Goal: Information Seeking & Learning: Learn about a topic

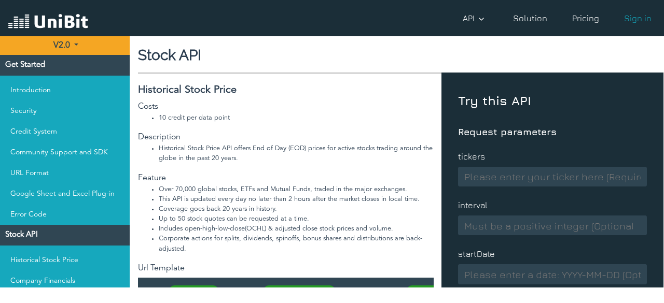
click at [52, 23] on img at bounding box center [48, 22] width 80 height 20
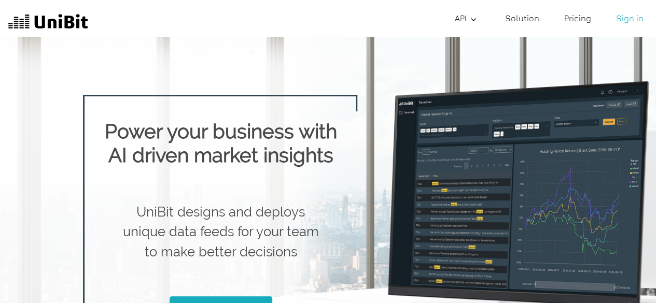
click at [571, 21] on link "Pricing" at bounding box center [577, 18] width 35 height 21
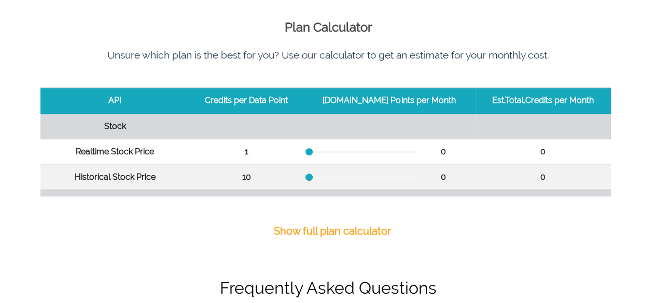
scroll to position [415, 0]
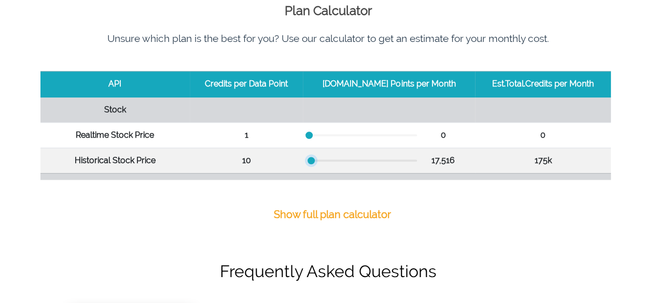
click at [315, 157] on div at bounding box center [311, 160] width 7 height 7
click at [252, 164] on td "10" at bounding box center [246, 160] width 113 height 25
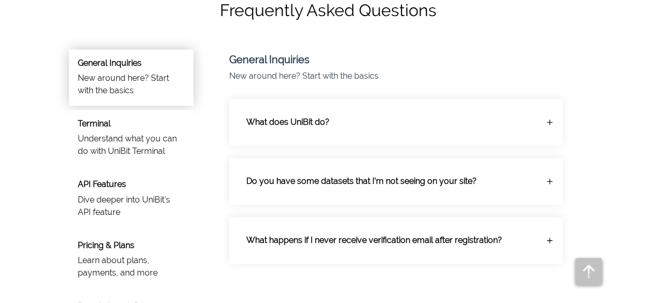
scroll to position [691, 0]
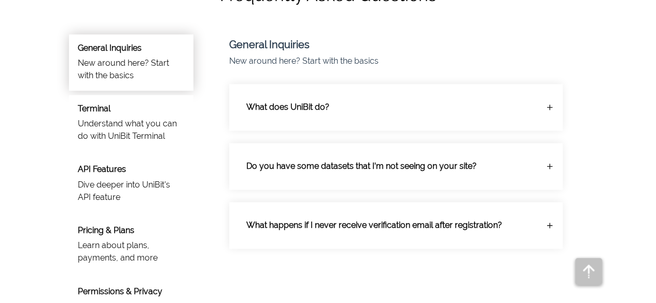
click at [99, 142] on div "Terminal Understand what you can do with UniBit Terminal" at bounding box center [131, 123] width 124 height 57
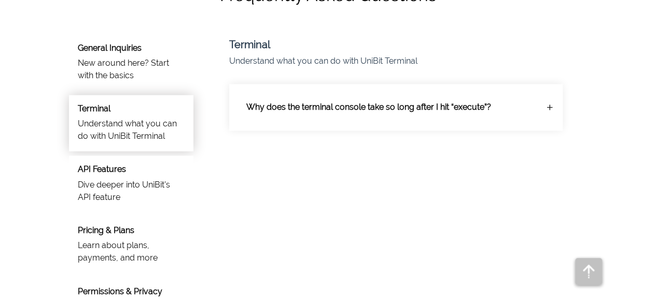
click at [105, 189] on p "Dive deeper into UniBit's API feature" at bounding box center [131, 191] width 107 height 25
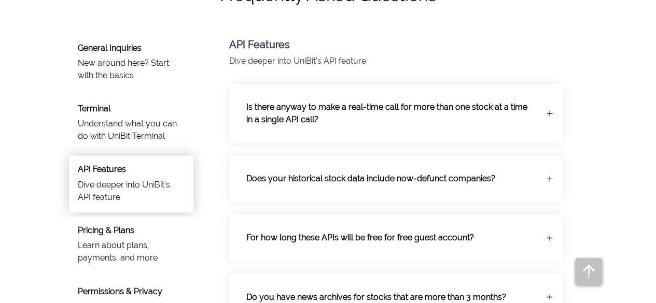
click at [548, 114] on line at bounding box center [549, 114] width 5 height 0
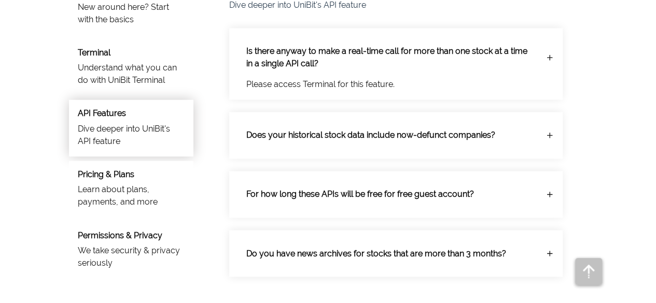
scroll to position [760, 0]
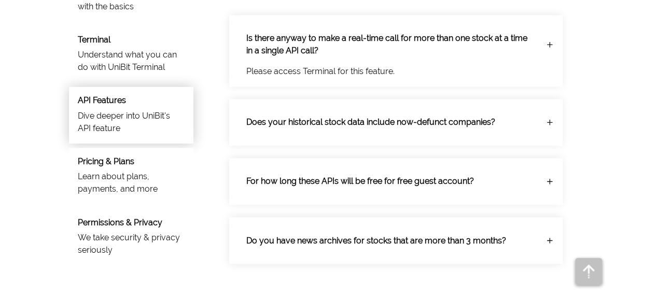
click at [549, 113] on div "Does your historical stock data include now-defunct companies?" at bounding box center [396, 122] width 316 height 29
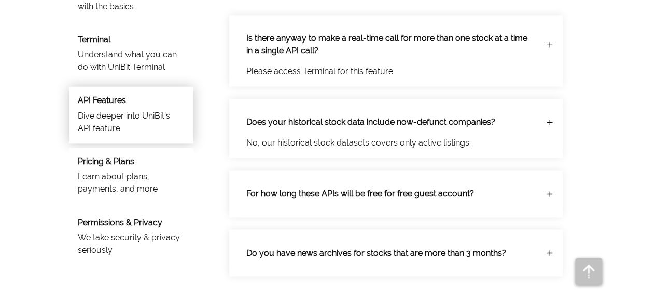
click at [514, 189] on p "For how long these APIs will be free for free guest account?" at bounding box center [388, 193] width 300 height 29
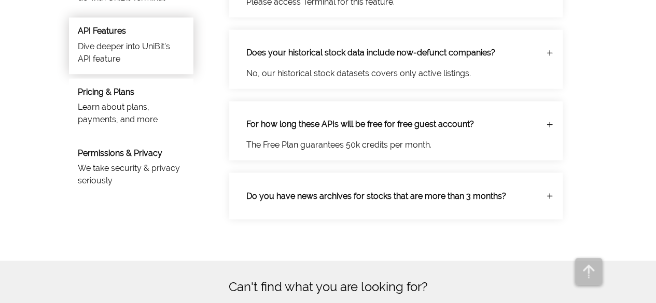
scroll to position [899, 0]
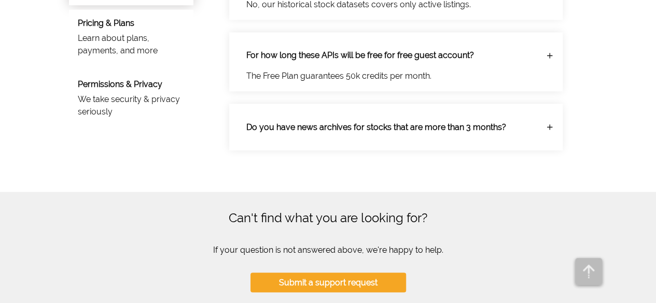
click at [519, 124] on p "Do you have news archives for stocks that are more than 3 months?" at bounding box center [388, 127] width 300 height 29
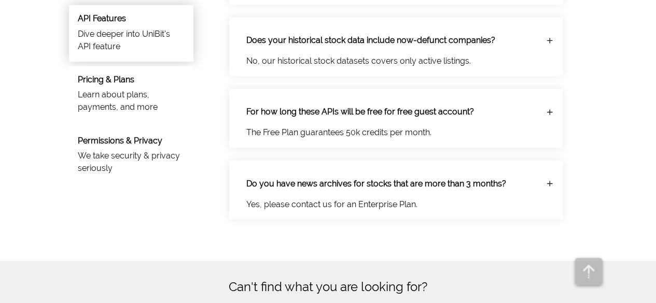
scroll to position [830, 0]
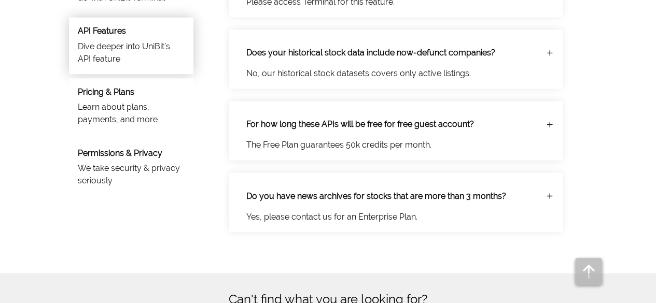
click at [133, 105] on p "Learn about plans, payments, and more" at bounding box center [131, 113] width 107 height 25
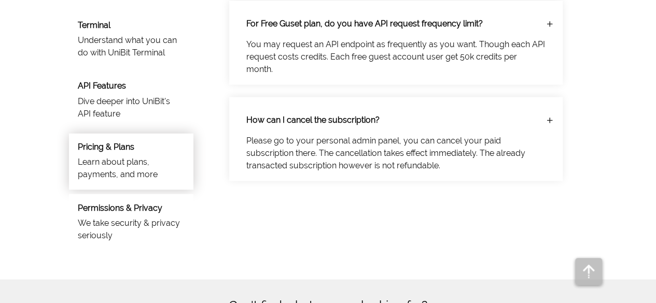
scroll to position [760, 0]
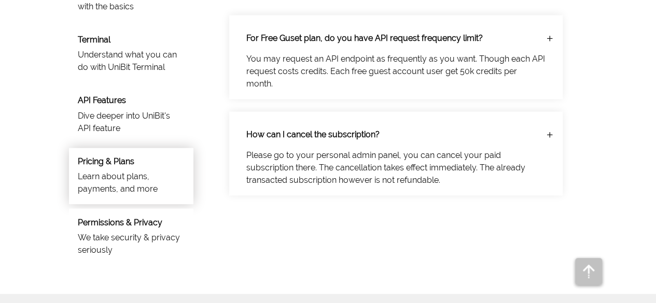
click at [353, 67] on p "You may request an API endpoint as frequently as you want. Though each API requ…" at bounding box center [396, 71] width 316 height 37
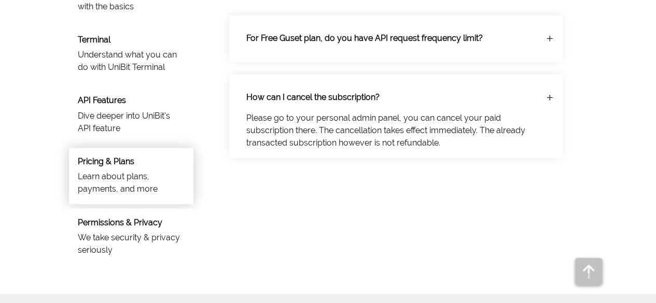
click at [369, 43] on p "For Free Guset plan, do you have API request frequency limit?" at bounding box center [388, 38] width 300 height 29
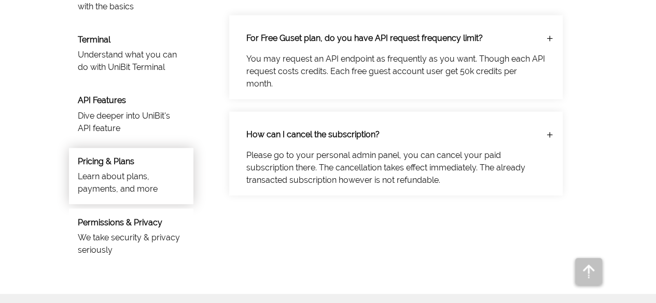
click at [343, 149] on p "Please go to your personal admin panel, you can cancel your paid subscription t…" at bounding box center [396, 167] width 316 height 37
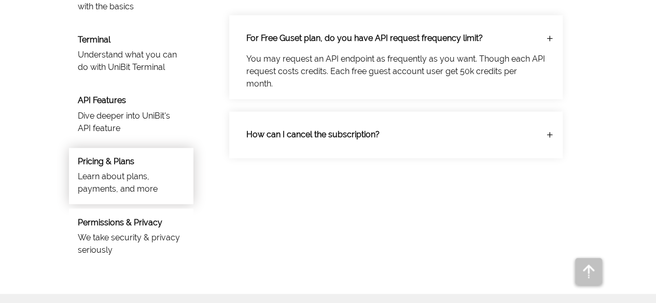
click at [61, 246] on div "General Inquiries New around here? Start with the basics Terminal Understand wh…" at bounding box center [125, 115] width 136 height 308
click at [90, 244] on p "We take security & privacy seriously" at bounding box center [131, 243] width 107 height 25
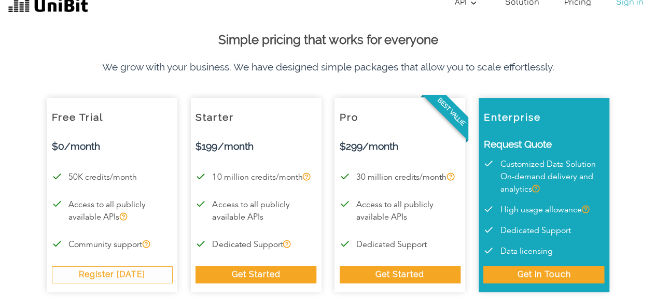
scroll to position [0, 0]
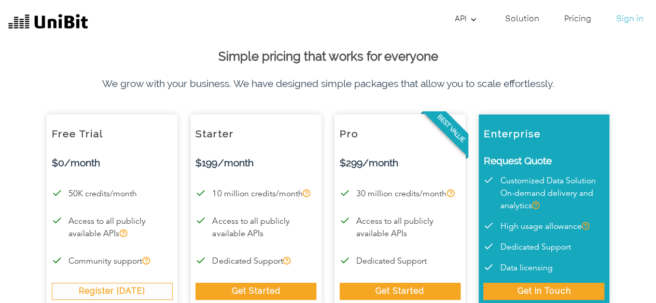
click at [103, 198] on p "50K credits/month" at bounding box center [112, 194] width 121 height 12
click at [530, 17] on link "Solution" at bounding box center [522, 18] width 43 height 21
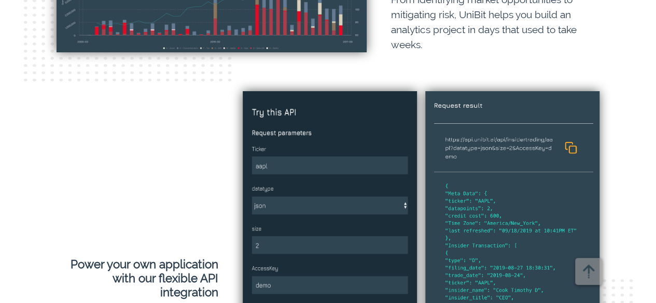
scroll to position [2005, 0]
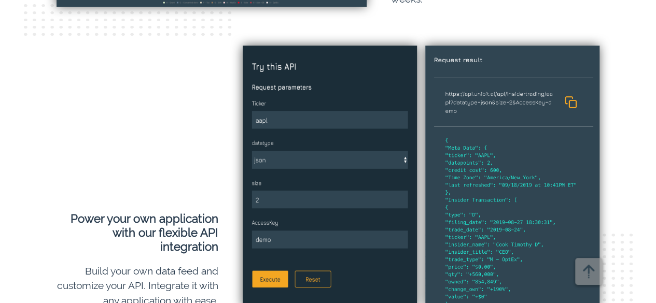
click at [298, 158] on img at bounding box center [330, 177] width 174 height 263
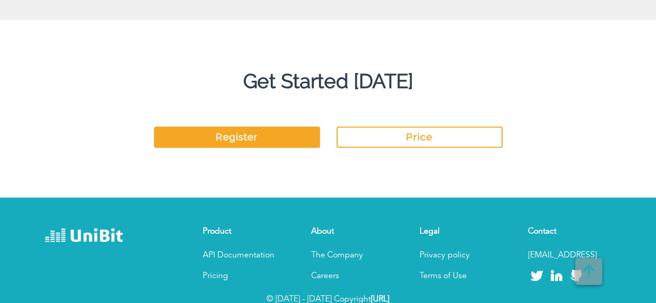
scroll to position [2798, 0]
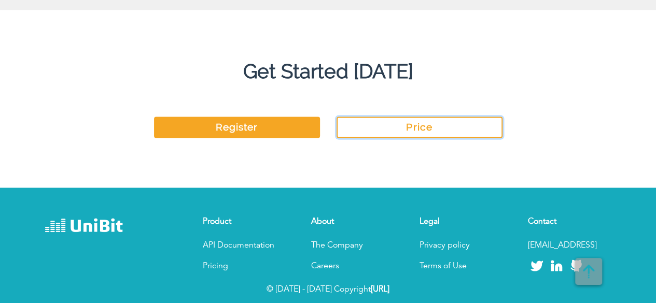
click at [424, 126] on link "Price" at bounding box center [420, 127] width 166 height 21
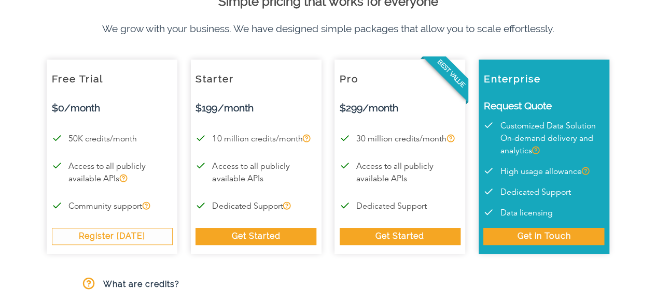
scroll to position [69, 0]
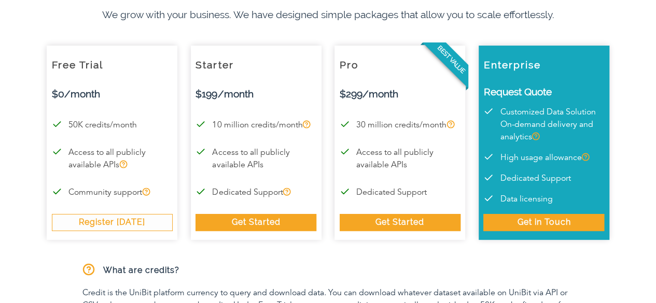
click at [252, 222] on div "Get Started" at bounding box center [256, 222] width 121 height 17
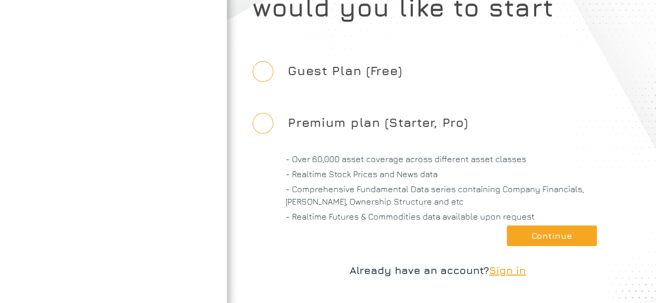
scroll to position [62, 0]
click at [269, 129] on input "Premium plan (Starter, Pro)" at bounding box center [263, 123] width 21 height 21
radio input "true"
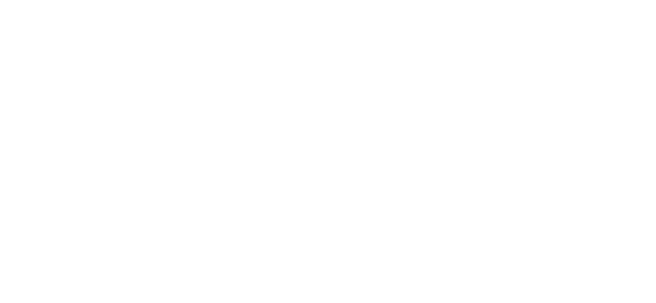
scroll to position [69, 0]
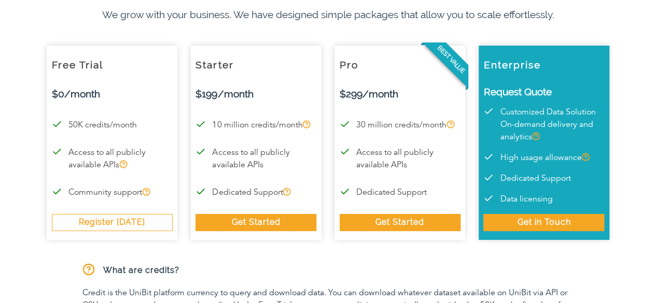
click at [89, 155] on p "Access to all publicly available APIs" at bounding box center [112, 159] width 121 height 25
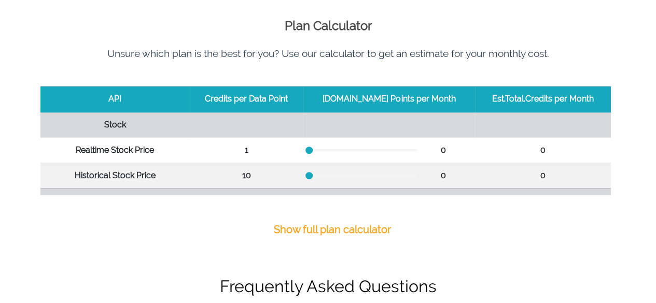
scroll to position [415, 0]
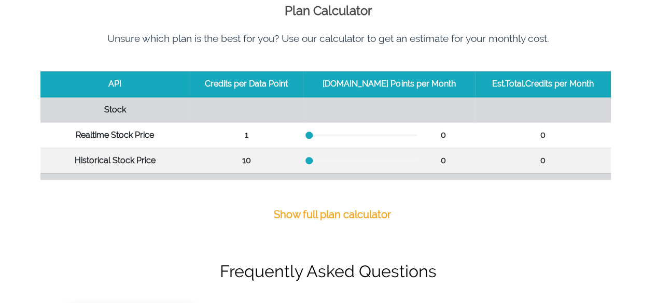
click at [349, 212] on p "Show full plan calculator" at bounding box center [332, 215] width 117 height 16
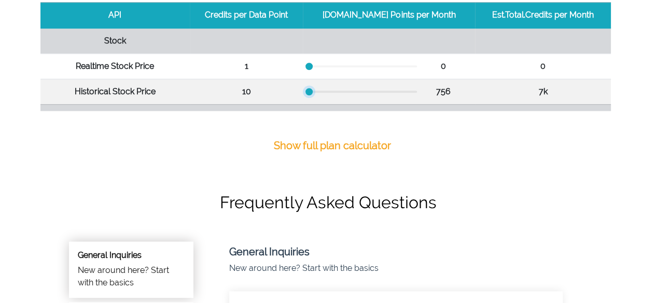
click at [313, 90] on div at bounding box center [308, 91] width 7 height 7
drag, startPoint x: 317, startPoint y: 116, endPoint x: 403, endPoint y: 116, distance: 86.1
click at [403, 116] on td at bounding box center [389, 116] width 172 height 25
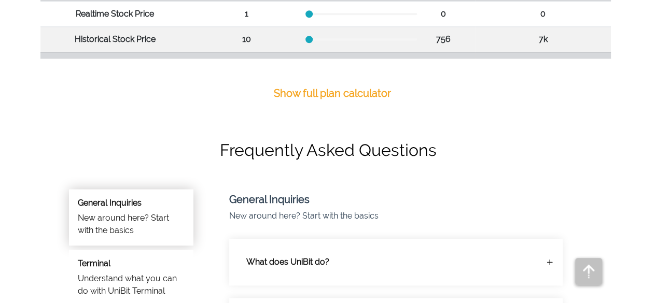
scroll to position [553, 0]
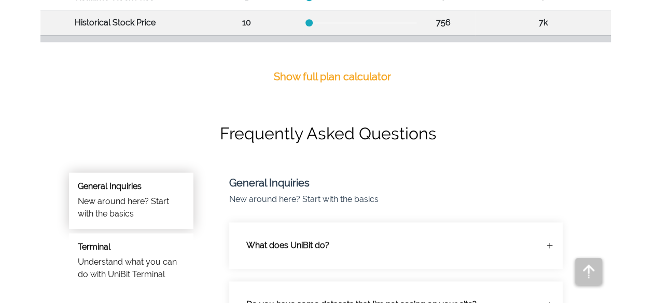
click at [349, 73] on div at bounding box center [363, 74] width 108 height 2
click at [345, 95] on div "0" at bounding box center [389, 99] width 160 height 12
click at [345, 101] on div "0" at bounding box center [389, 99] width 160 height 12
click at [345, 99] on div "0" at bounding box center [389, 99] width 160 height 12
click at [350, 98] on div at bounding box center [363, 99] width 108 height 2
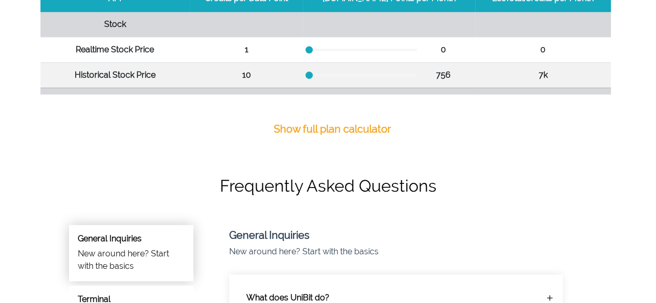
scroll to position [484, 0]
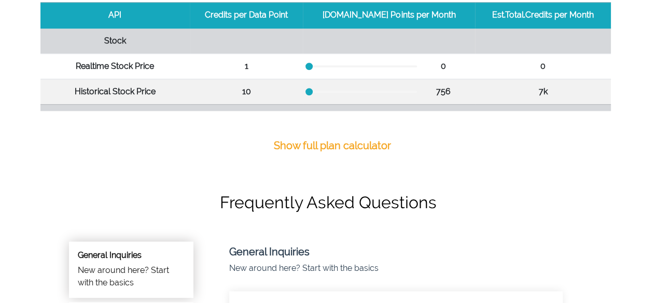
click at [340, 92] on div "756" at bounding box center [389, 92] width 160 height 12
drag, startPoint x: 319, startPoint y: 89, endPoint x: 390, endPoint y: 94, distance: 70.7
click at [390, 94] on div "766,119" at bounding box center [389, 92] width 160 height 12
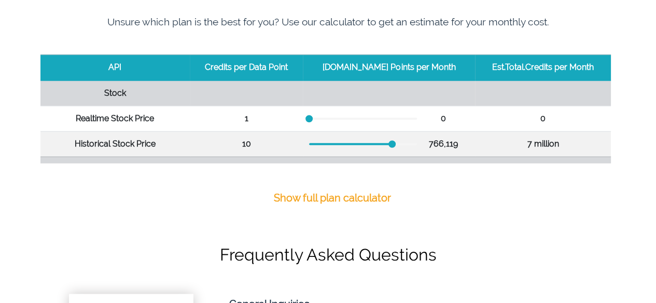
scroll to position [415, 0]
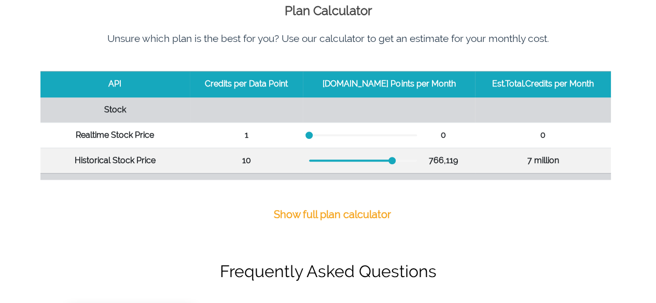
drag, startPoint x: 327, startPoint y: 133, endPoint x: 364, endPoint y: 137, distance: 37.6
click at [364, 137] on div "0" at bounding box center [389, 135] width 160 height 12
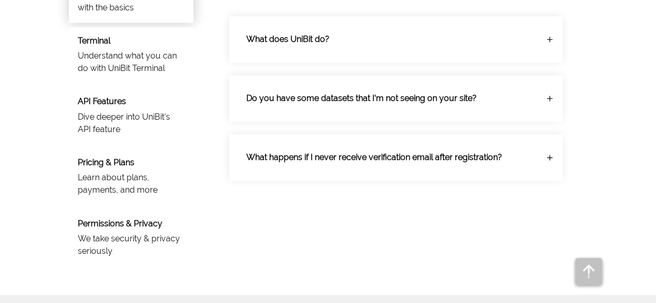
scroll to position [760, 0]
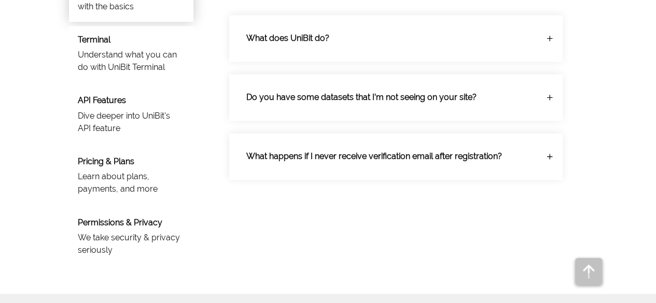
click at [361, 120] on div "0" at bounding box center [389, 120] width 160 height 12
click at [363, 118] on div "0" at bounding box center [389, 120] width 160 height 12
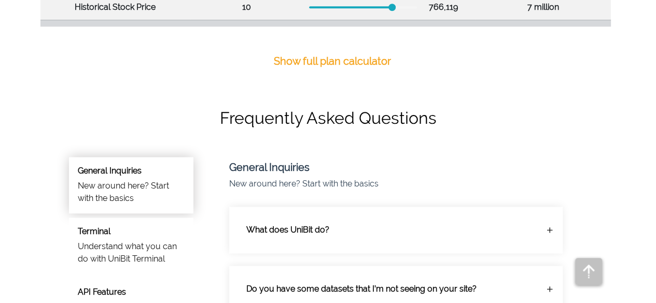
scroll to position [484, 0]
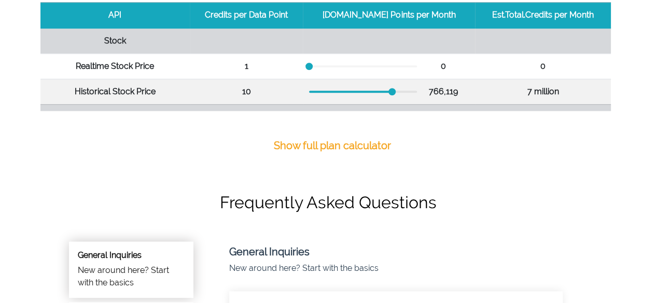
click at [342, 91] on div at bounding box center [350, 92] width 83 height 2
click at [333, 91] on div at bounding box center [322, 92] width 27 height 2
click at [324, 93] on div "151,594" at bounding box center [389, 92] width 160 height 12
click at [322, 93] on div "151,594" at bounding box center [389, 92] width 160 height 12
click at [322, 92] on div "151,594" at bounding box center [389, 92] width 160 height 12
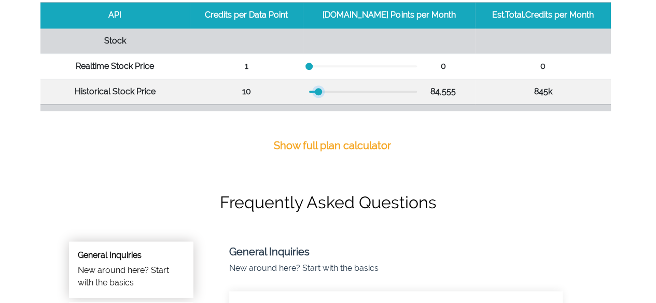
drag, startPoint x: 333, startPoint y: 92, endPoint x: 327, endPoint y: 92, distance: 6.2
click at [322, 92] on div at bounding box center [318, 91] width 7 height 7
click at [325, 142] on div at bounding box center [326, 143] width 35 height 2
click at [315, 141] on div at bounding box center [311, 142] width 7 height 7
click at [328, 167] on div at bounding box center [327, 168] width 36 height 2
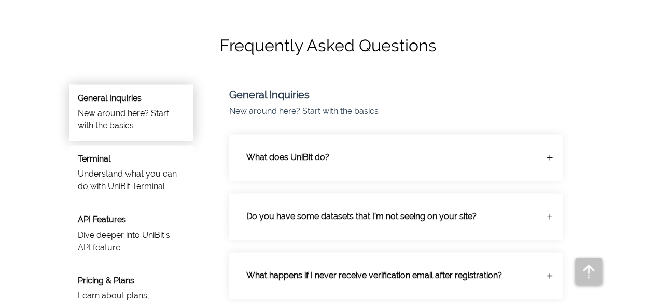
scroll to position [622, 0]
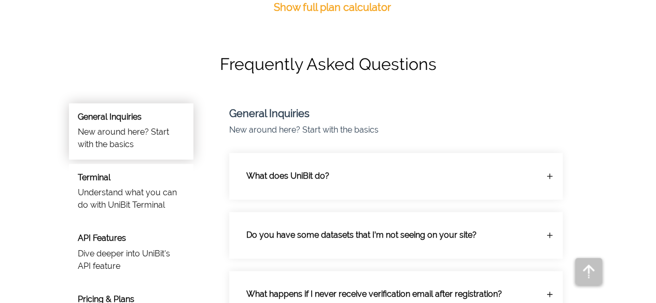
click at [384, 263] on td "0" at bounding box center [389, 257] width 172 height 25
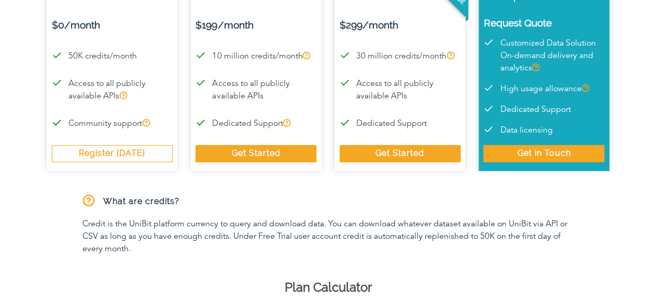
scroll to position [0, 0]
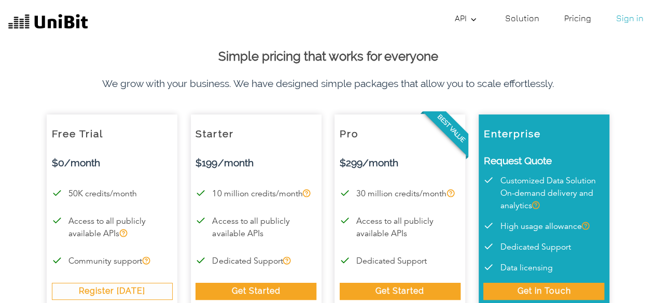
click at [531, 21] on link "Solution" at bounding box center [522, 18] width 43 height 21
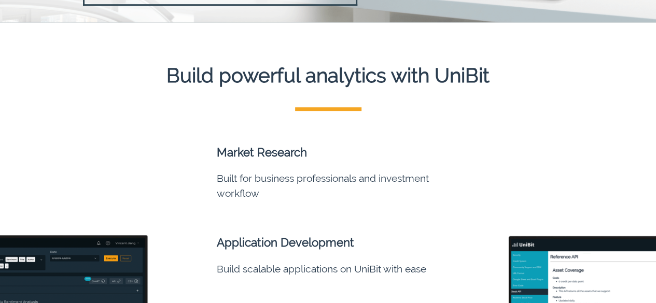
scroll to position [207, 0]
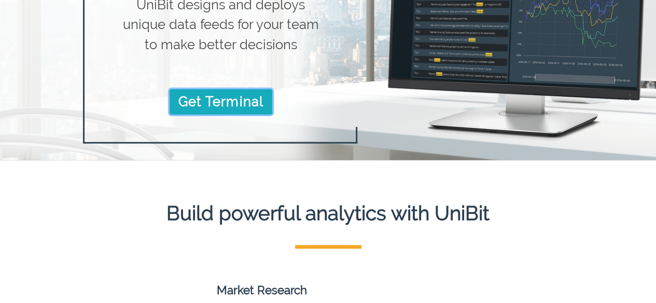
click at [223, 101] on link "Get Terminal" at bounding box center [221, 101] width 103 height 25
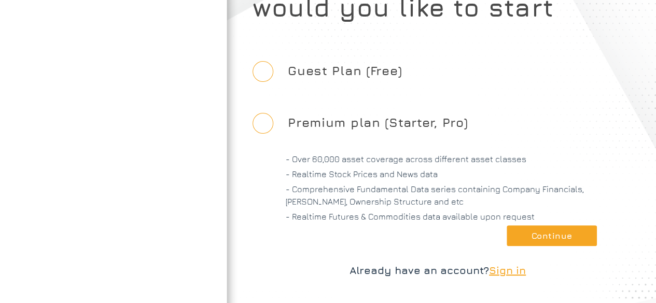
scroll to position [62, 0]
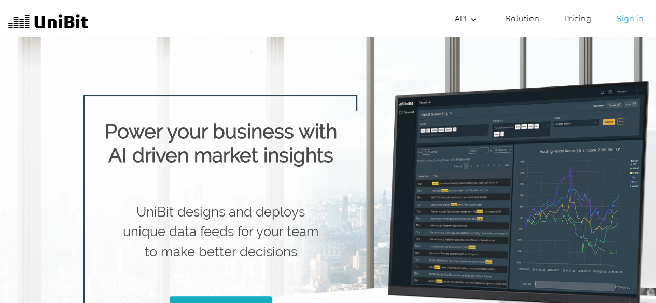
click at [432, 18] on div "API API Documentation API API Documentation Solution Solution Pricing Pricing S…" at bounding box center [368, 18] width 560 height 21
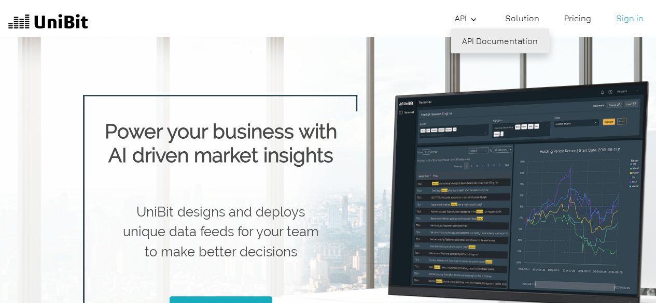
click at [477, 44] on link "API Documentation" at bounding box center [500, 41] width 99 height 25
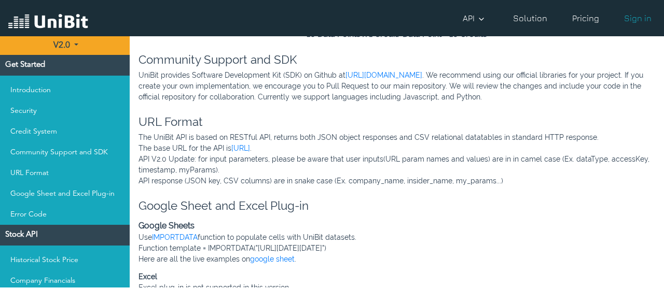
scroll to position [231, 0]
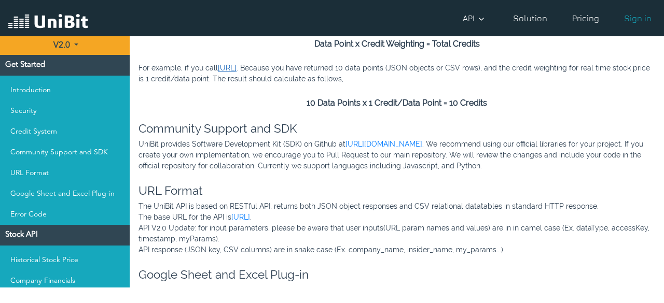
click at [236, 70] on link "https://api.unibit.ai/api/realtimestock/AAPL?size=10&AccessKey=demo" at bounding box center [227, 68] width 19 height 8
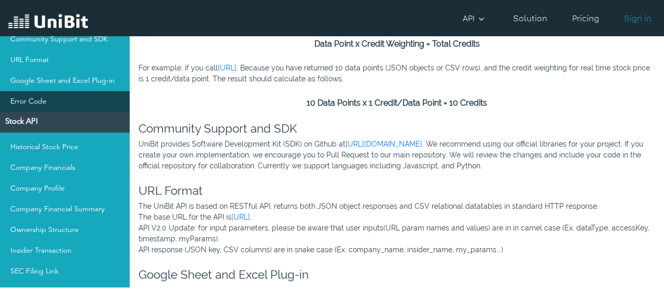
scroll to position [138, 0]
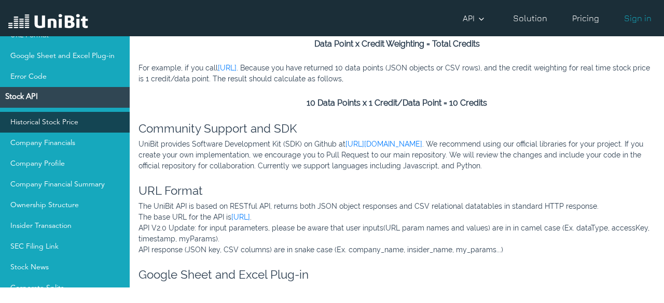
click at [77, 124] on link "Historical Stock Price" at bounding box center [65, 122] width 130 height 21
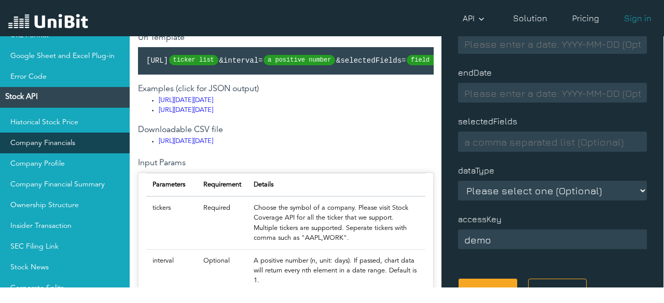
click at [80, 147] on link "Company Financials" at bounding box center [65, 143] width 130 height 21
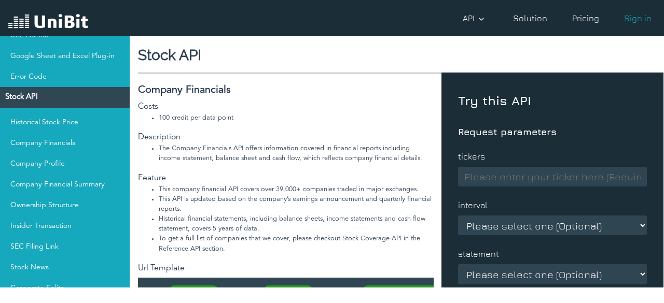
click at [565, 177] on input at bounding box center [552, 177] width 189 height 20
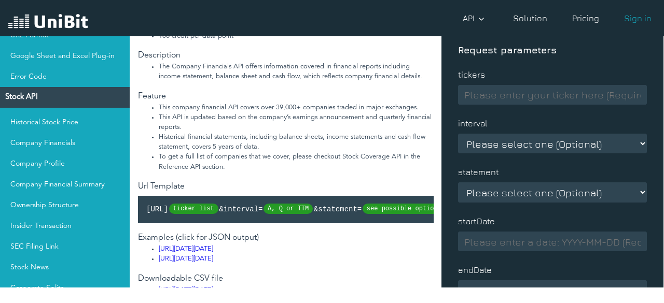
scroll to position [138, 0]
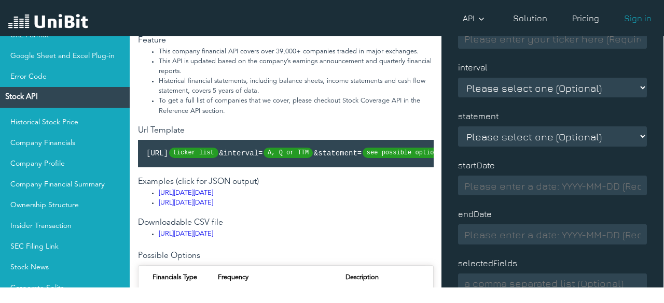
click at [540, 86] on select "Please select one (Optional) A Q TTM" at bounding box center [552, 88] width 189 height 20
select select "A"
click at [458, 78] on select "Please select one (Optional) A Q TTM" at bounding box center [552, 88] width 189 height 20
click at [506, 134] on select "Please select one (Optional) IS BS CF" at bounding box center [552, 137] width 189 height 20
select select "IS"
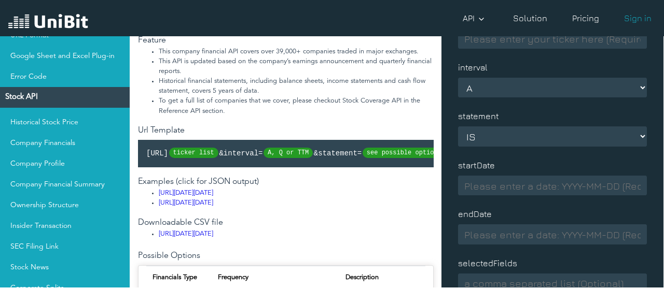
click at [458, 127] on select "Please select one (Optional) IS BS CF" at bounding box center [552, 137] width 189 height 20
click at [507, 183] on input at bounding box center [552, 186] width 189 height 20
click at [518, 240] on input at bounding box center [552, 235] width 189 height 20
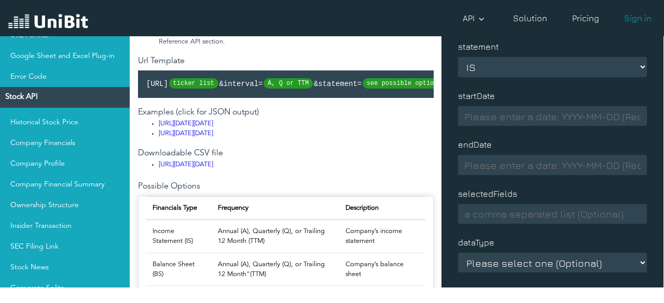
click at [532, 215] on input at bounding box center [552, 214] width 189 height 20
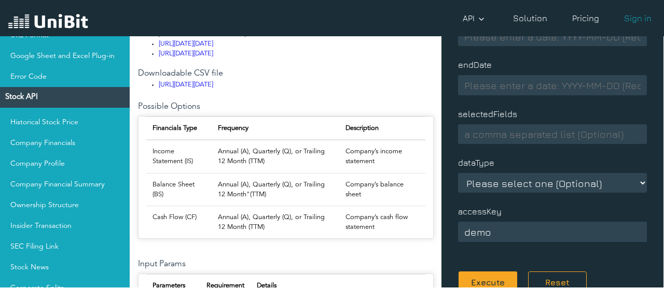
scroll to position [345, 0]
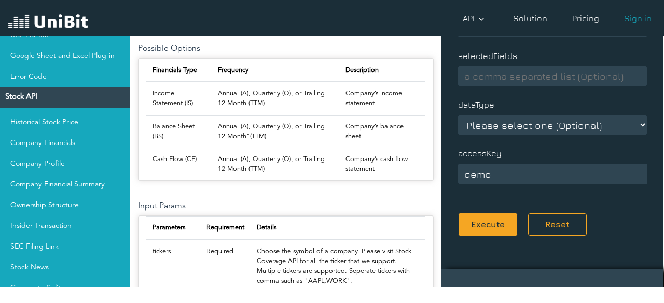
click at [538, 122] on select "Please select one (Optional) json csv" at bounding box center [552, 125] width 189 height 20
select select "json"
click at [458, 115] on select "Please select one (Optional) json csv" at bounding box center [552, 125] width 189 height 20
click at [522, 174] on input "string" at bounding box center [552, 174] width 189 height 20
click at [479, 225] on button "Execute" at bounding box center [488, 224] width 60 height 23
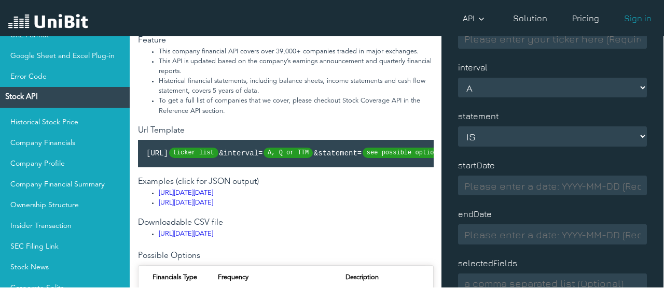
scroll to position [0, 0]
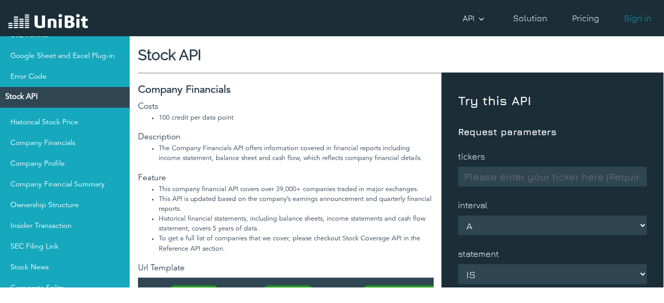
click at [515, 178] on input at bounding box center [552, 177] width 189 height 20
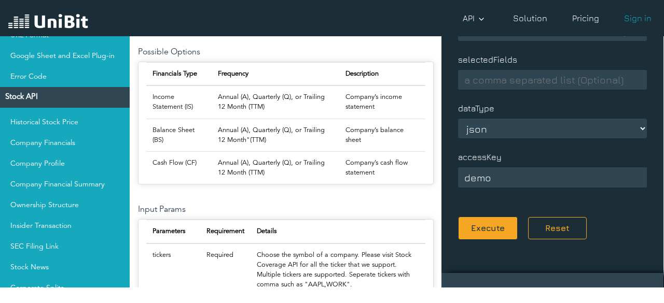
scroll to position [415, 0]
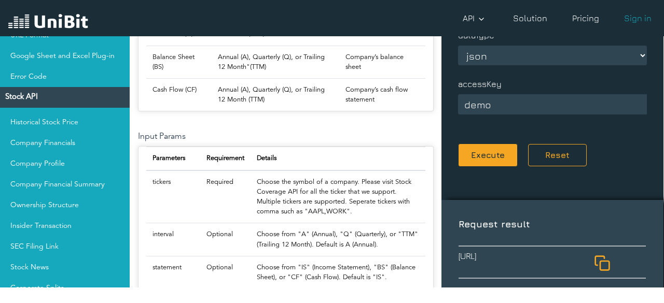
type input "RELIANCE.NS"
click at [494, 153] on button "Execute" at bounding box center [488, 155] width 60 height 23
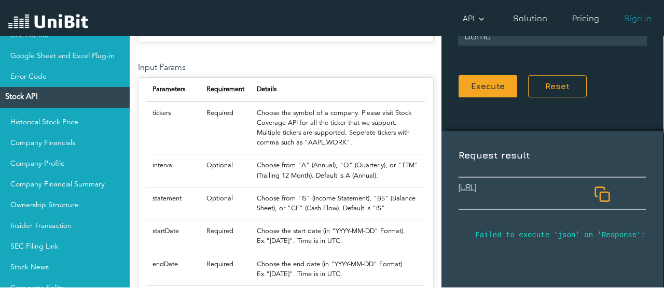
click at [492, 206] on link "https://api.unibit.ai/v2/company/coreFinancials/?tickers=RELIANCE.NS&interval=A…" at bounding box center [518, 193] width 135 height 25
